Goal: Task Accomplishment & Management: Manage account settings

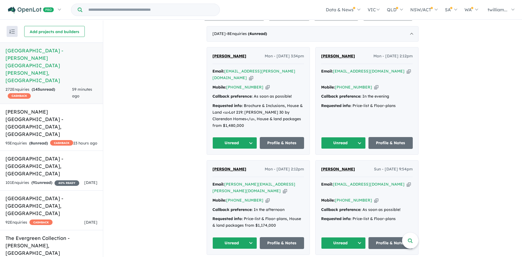
scroll to position [212, 0]
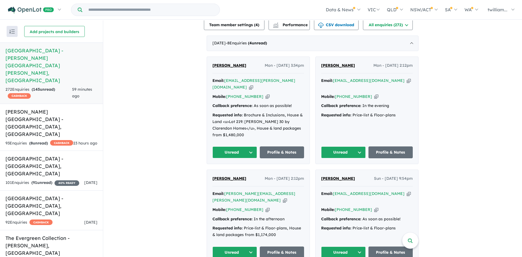
click at [407, 191] on icon "button" at bounding box center [409, 194] width 4 height 6
click at [283, 197] on icon "button" at bounding box center [285, 200] width 4 height 6
click at [407, 78] on icon "button" at bounding box center [409, 81] width 4 height 6
click at [360, 146] on button "Unread" at bounding box center [343, 152] width 45 height 12
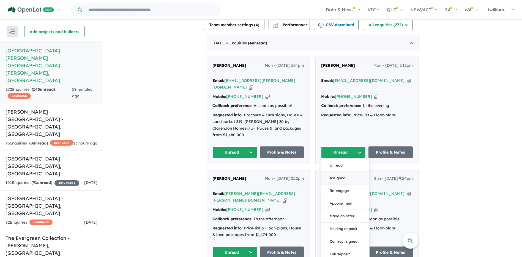
click at [351, 172] on button "Assigned" at bounding box center [346, 178] width 48 height 13
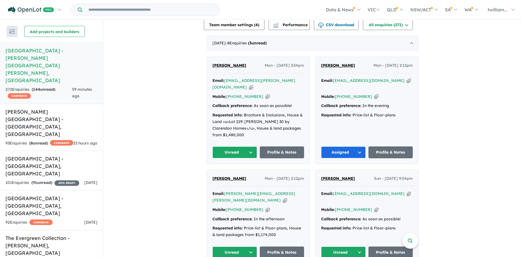
click at [253, 84] on icon "button" at bounding box center [251, 87] width 4 height 6
click at [67, 104] on link "[PERSON_NAME][GEOGRAPHIC_DATA] - [GEOGRAPHIC_DATA] , [GEOGRAPHIC_DATA] 93 Enqui…" at bounding box center [51, 127] width 103 height 47
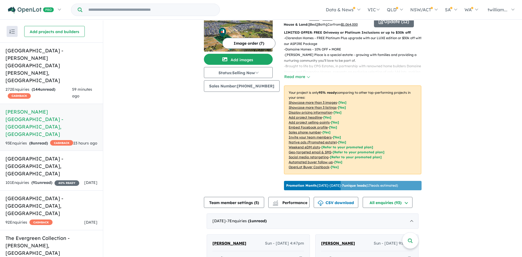
scroll to position [184, 0]
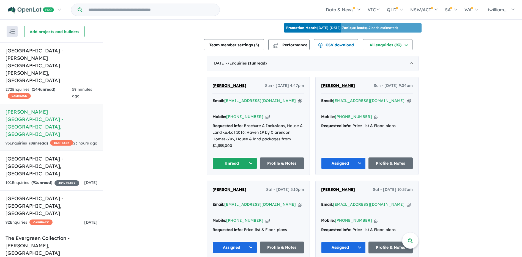
click at [298, 98] on icon "button" at bounding box center [300, 101] width 4 height 6
click at [251, 157] on button "Unread" at bounding box center [235, 163] width 45 height 12
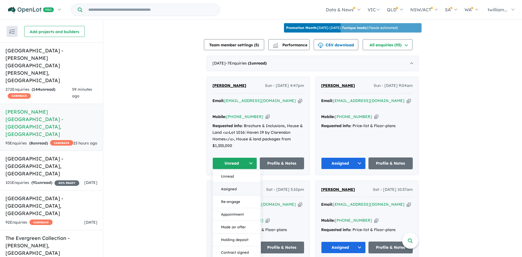
click at [243, 183] on button "Assigned" at bounding box center [237, 189] width 48 height 13
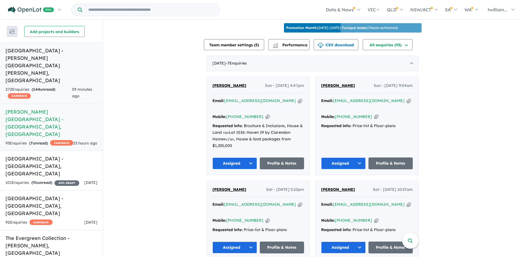
click at [76, 56] on h5 "[GEOGRAPHIC_DATA] - [PERSON_NAME][GEOGRAPHIC_DATA][PERSON_NAME] , [GEOGRAPHIC_D…" at bounding box center [52, 65] width 92 height 37
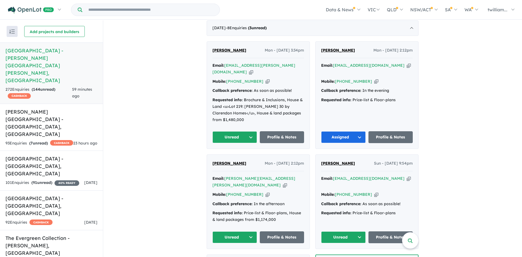
scroll to position [220, 0]
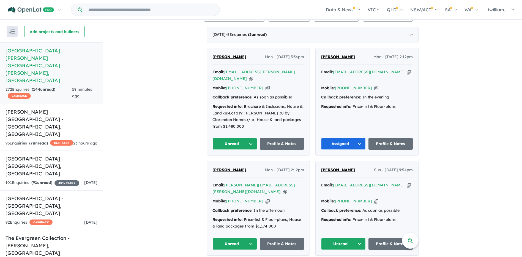
click at [407, 182] on icon "button" at bounding box center [409, 185] width 4 height 6
click at [359, 238] on button "Unread" at bounding box center [343, 244] width 45 height 12
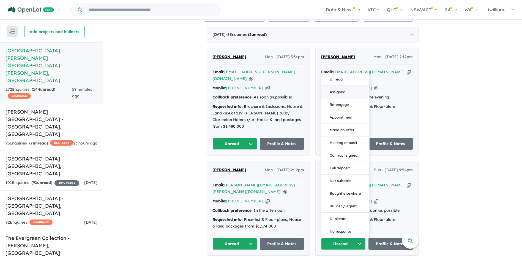
click at [352, 86] on button "Assigned" at bounding box center [346, 92] width 48 height 13
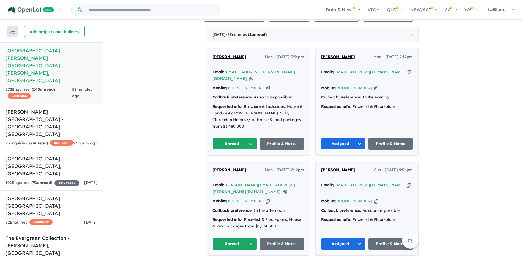
click at [283, 189] on icon "button" at bounding box center [285, 192] width 4 height 6
click at [249, 238] on button "Unread" at bounding box center [235, 244] width 45 height 12
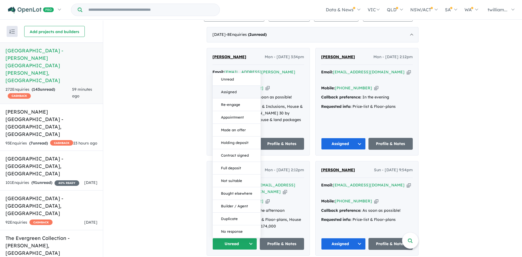
click at [237, 86] on button "Assigned" at bounding box center [237, 92] width 48 height 13
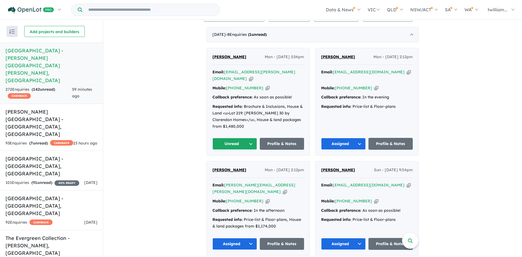
click at [253, 76] on icon "button" at bounding box center [251, 79] width 4 height 6
click at [251, 138] on button "Unread" at bounding box center [235, 144] width 45 height 12
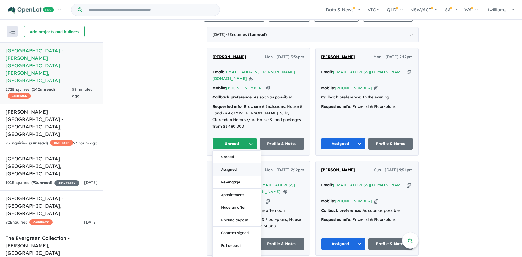
click at [247, 163] on button "Assigned" at bounding box center [237, 169] width 48 height 13
